Goal: Transaction & Acquisition: Obtain resource

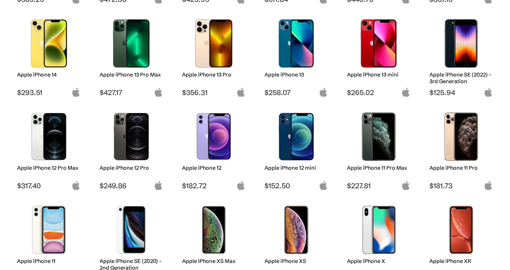
scroll to position [296, 0]
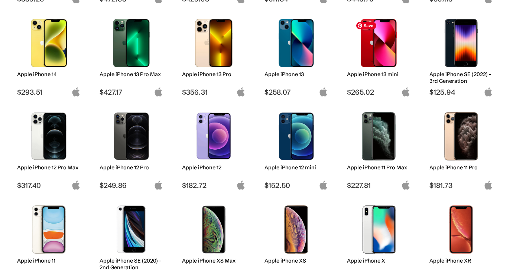
click at [380, 46] on img at bounding box center [379, 43] width 52 height 48
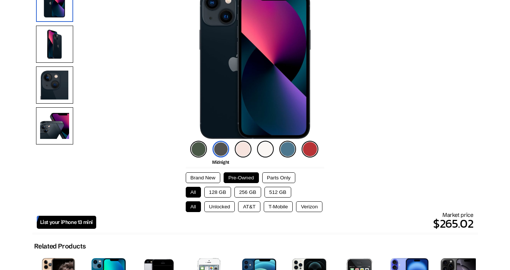
scroll to position [100, 0]
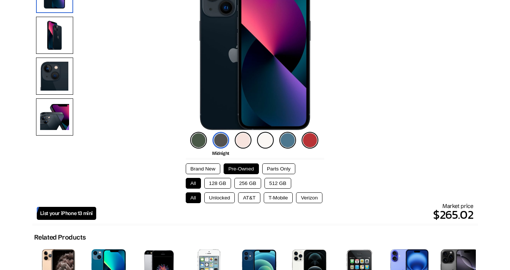
click at [244, 181] on button "256 GB" at bounding box center [247, 183] width 27 height 11
click at [310, 197] on button "Verizon" at bounding box center [309, 197] width 26 height 11
click at [218, 183] on button "128 GB" at bounding box center [217, 183] width 27 height 11
click at [249, 181] on button "256 GB" at bounding box center [247, 183] width 27 height 11
click at [280, 169] on button "Parts Only" at bounding box center [278, 169] width 33 height 11
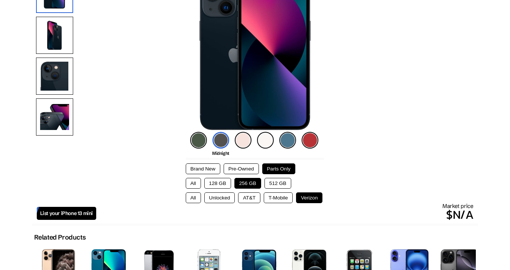
click at [219, 182] on button "128 GB" at bounding box center [217, 183] width 27 height 11
click at [244, 184] on button "256 GB" at bounding box center [247, 183] width 27 height 11
click at [270, 184] on button "512 GB" at bounding box center [278, 183] width 27 height 11
click at [217, 183] on button "128 GB" at bounding box center [217, 183] width 27 height 11
click at [250, 168] on button "Pre-Owned" at bounding box center [241, 169] width 35 height 11
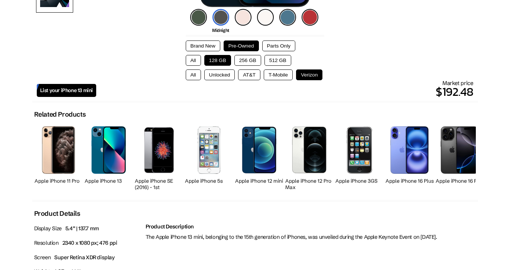
scroll to position [0, 0]
